Goal: Transaction & Acquisition: Purchase product/service

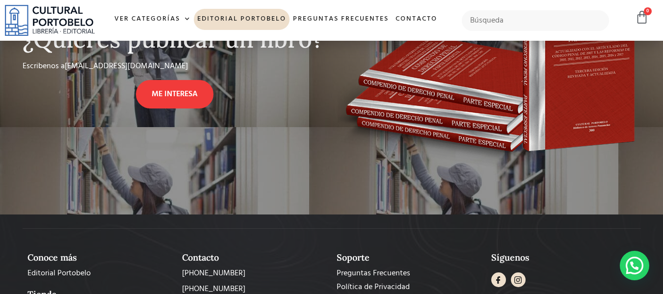
scroll to position [932, 0]
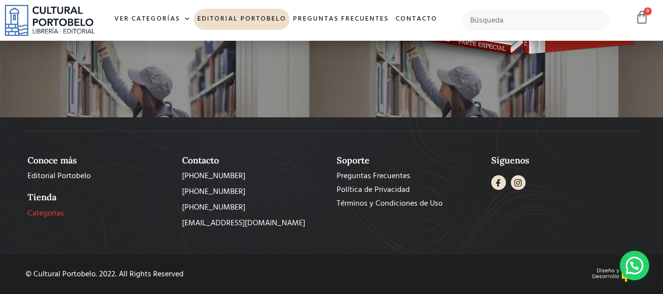
click at [46, 211] on span "Categorías" at bounding box center [45, 214] width 36 height 12
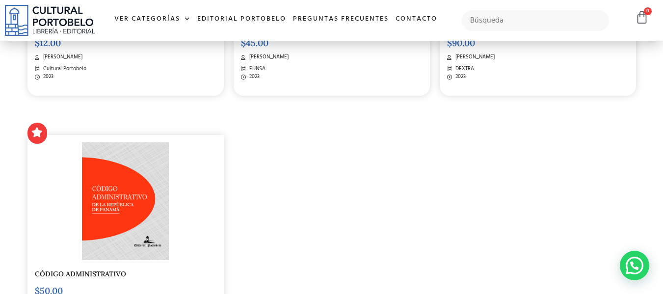
scroll to position [1522, 0]
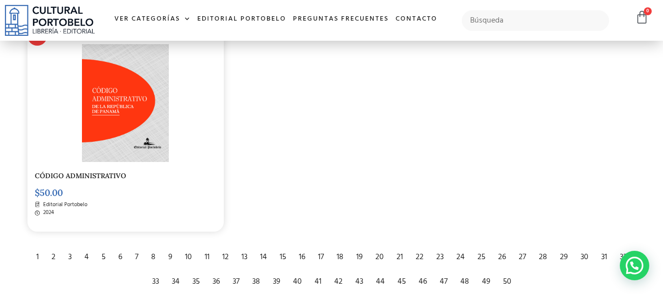
click at [54, 259] on div "2" at bounding box center [54, 258] width 14 height 22
click at [54, 258] on div "2" at bounding box center [54, 258] width 14 height 22
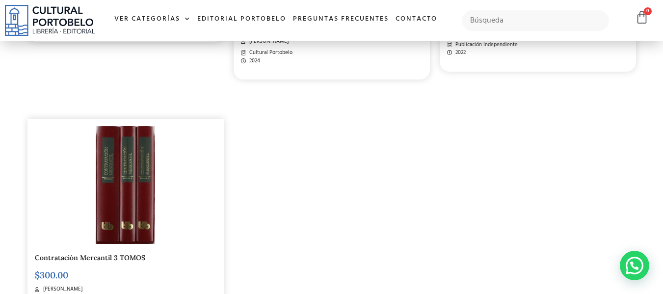
scroll to position [1571, 0]
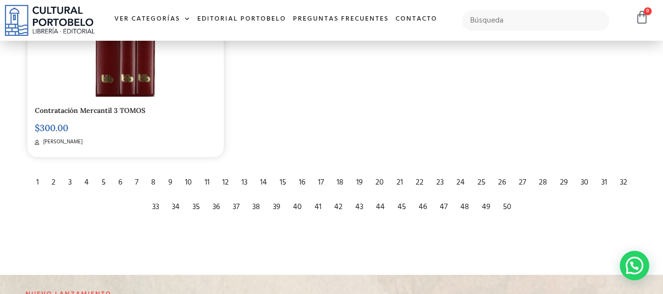
click at [69, 185] on div "3" at bounding box center [69, 183] width 13 height 22
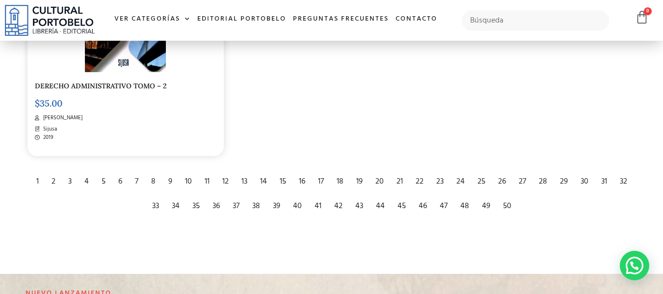
scroll to position [1669, 0]
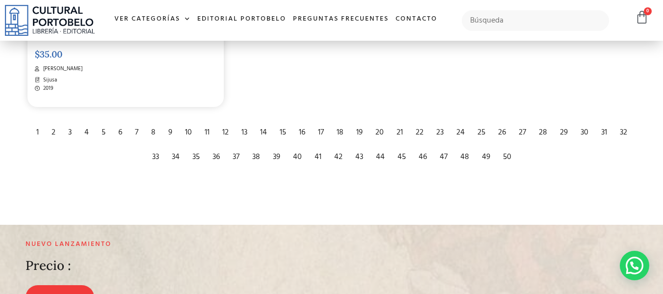
click at [68, 134] on div "3" at bounding box center [69, 133] width 13 height 22
click at [85, 131] on div "4" at bounding box center [87, 133] width 14 height 22
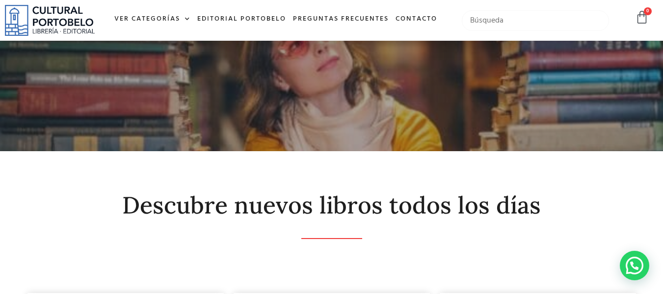
click at [521, 23] on input "text" at bounding box center [536, 20] width 148 height 21
click at [495, 15] on input "text" at bounding box center [536, 20] width 148 height 21
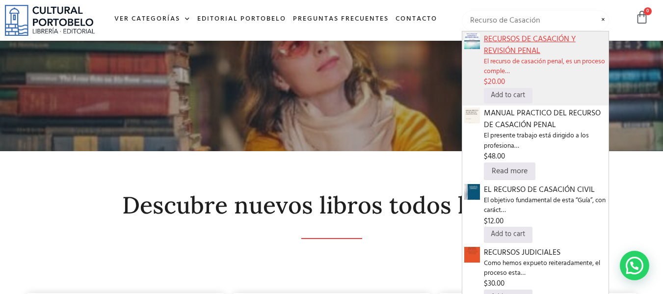
type input "Recurso de Casación"
click at [515, 51] on span "RECURSOS DE CASACIÓN Y REVISIÓN PENAL" at bounding box center [545, 45] width 123 height 24
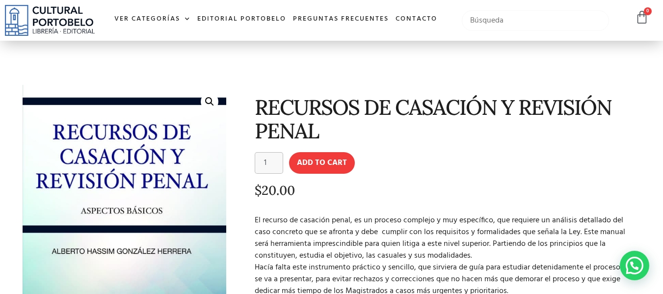
click at [515, 25] on input "text" at bounding box center [536, 20] width 148 height 21
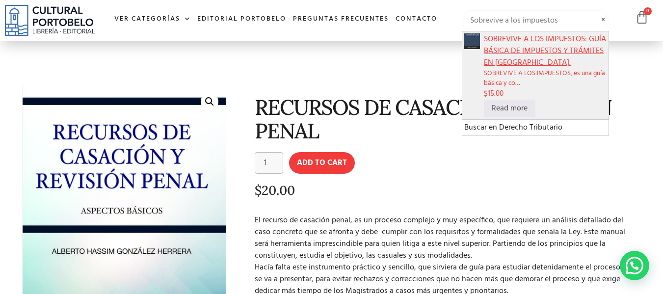
type input "Sobrevive a los impuestos"
click at [521, 36] on span "SOBREVIVE A LOS IMPUESTOS: GUÍA BÁSICA DE IMPUESTOS Y TRÁMITES EN [GEOGRAPHIC_D…" at bounding box center [545, 50] width 123 height 35
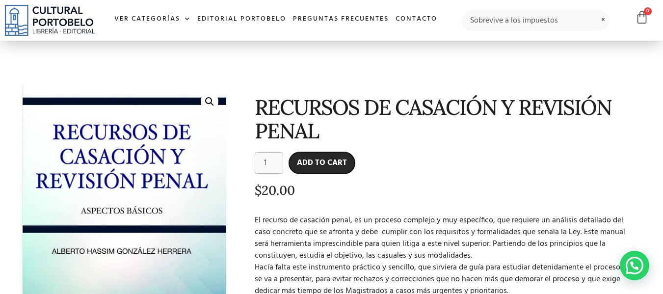
click at [343, 167] on button "Add to cart" at bounding box center [322, 163] width 66 height 22
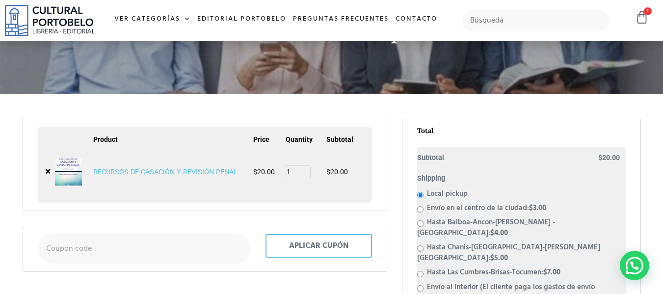
scroll to position [147, 0]
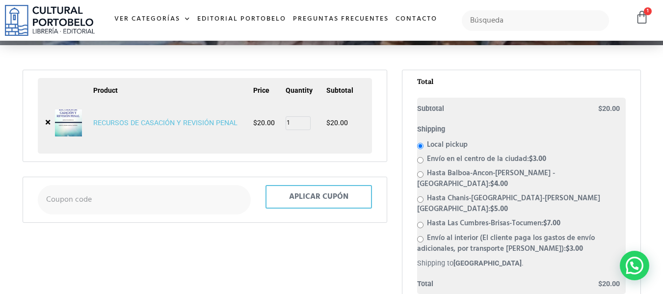
click at [421, 236] on input "Envío al interior (El cliente paga los gastos de envío adicionales, por transpo…" at bounding box center [420, 239] width 6 height 6
radio input "true"
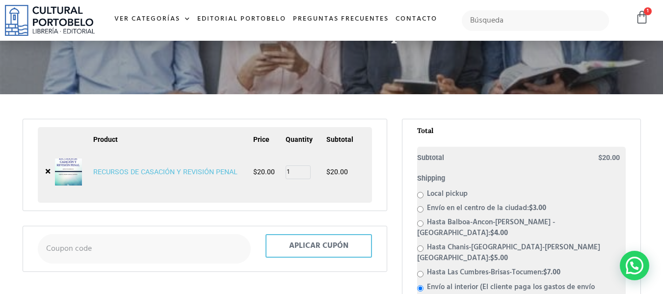
scroll to position [0, 0]
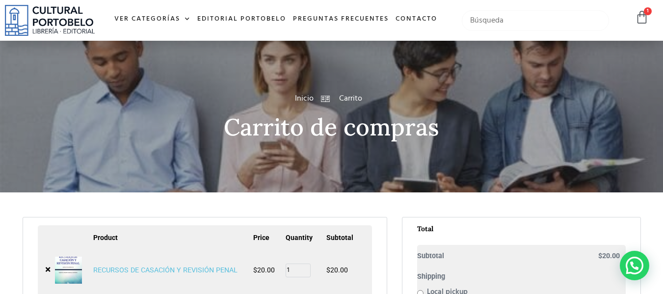
click at [493, 26] on input "text" at bounding box center [536, 20] width 148 height 21
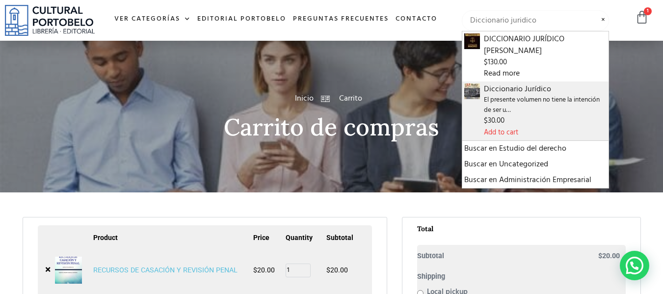
type input "Diccionario juridico"
click at [506, 127] on link "Add to cart" at bounding box center [501, 132] width 34 height 11
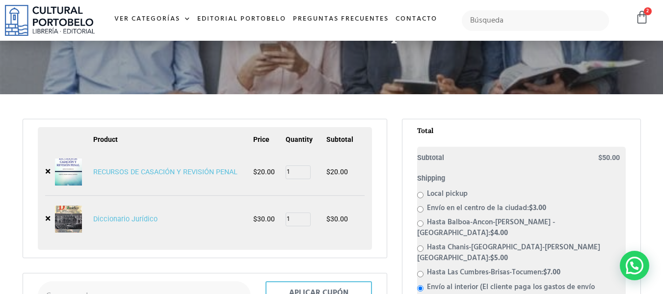
scroll to position [147, 0]
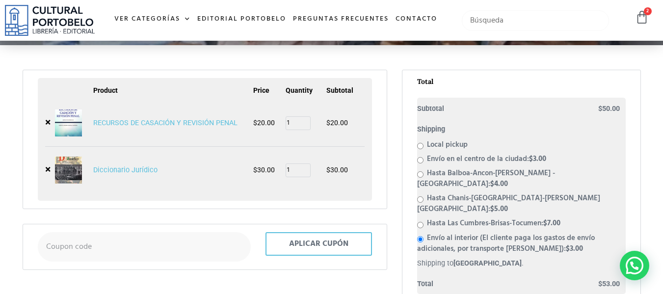
click at [493, 22] on input "text" at bounding box center [536, 20] width 148 height 21
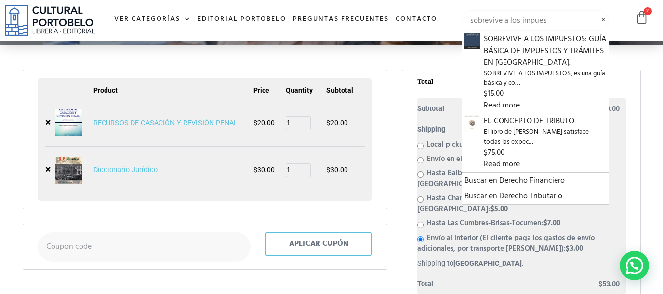
type input "sobrevive a los impues"
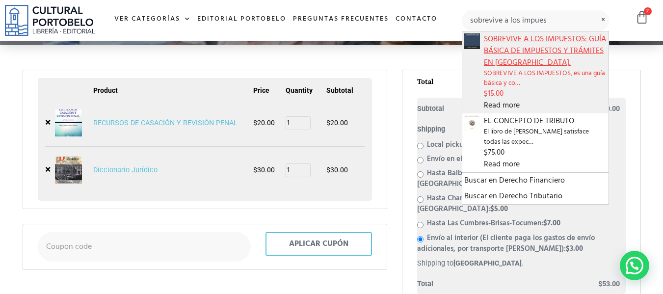
click at [520, 39] on span "SOBREVIVE A LOS IMPUESTOS: GUÍA BÁSICA DE IMPUESTOS Y TRÁMITES EN PANAMÁ." at bounding box center [545, 50] width 123 height 35
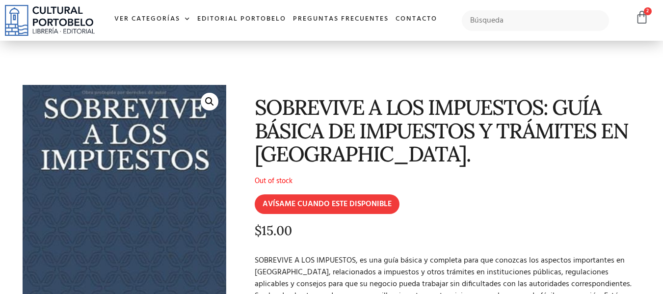
scroll to position [49, 0]
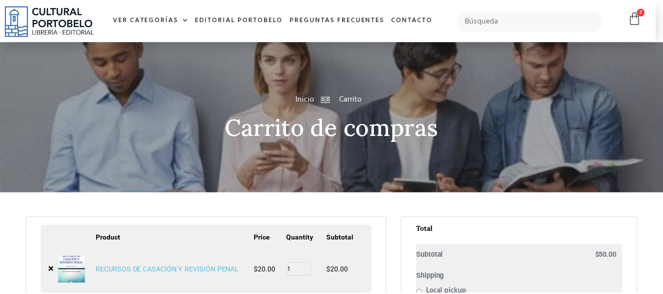
scroll to position [147, 0]
